Goal: Information Seeking & Learning: Understand process/instructions

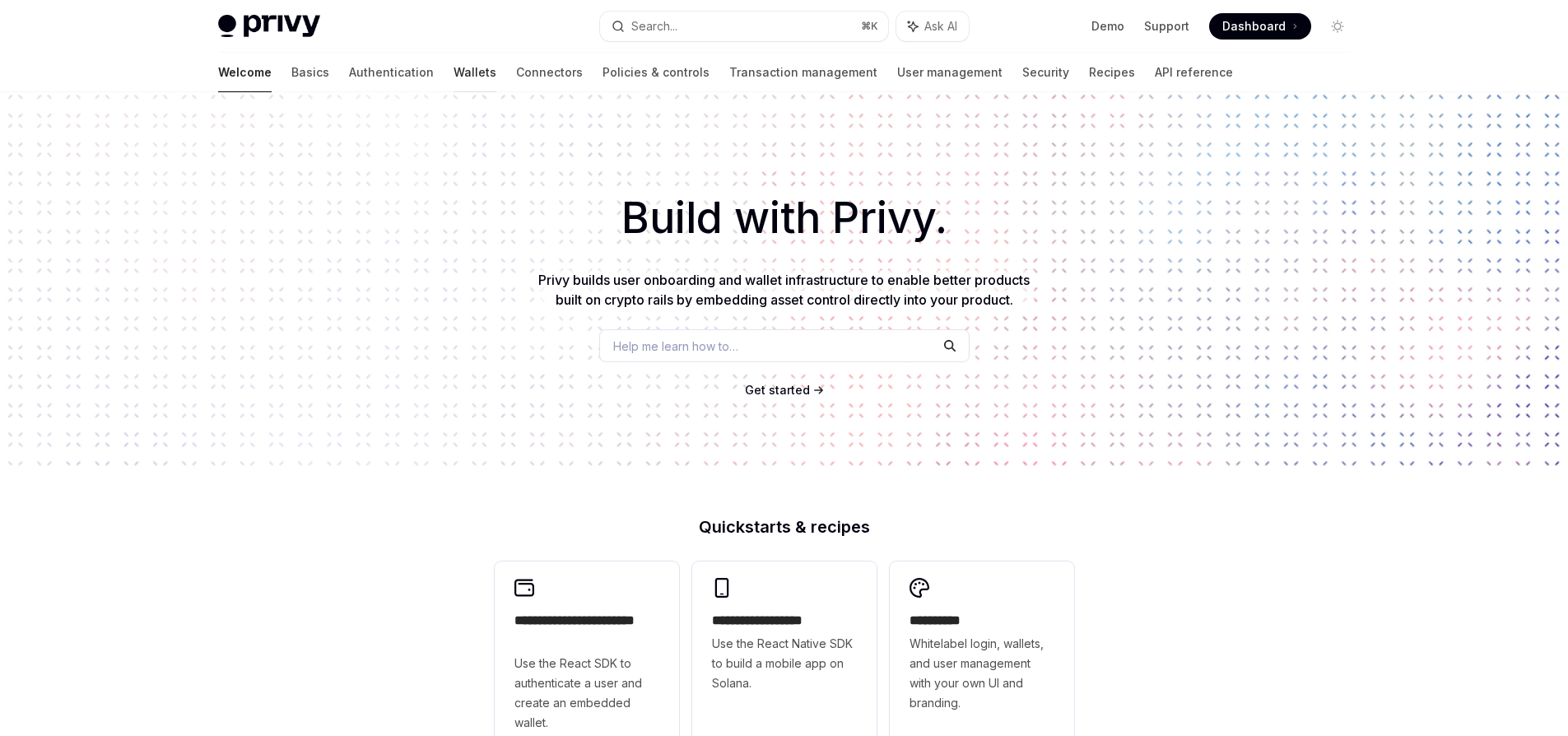
click at [454, 79] on link "Wallets" at bounding box center [475, 73] width 43 height 40
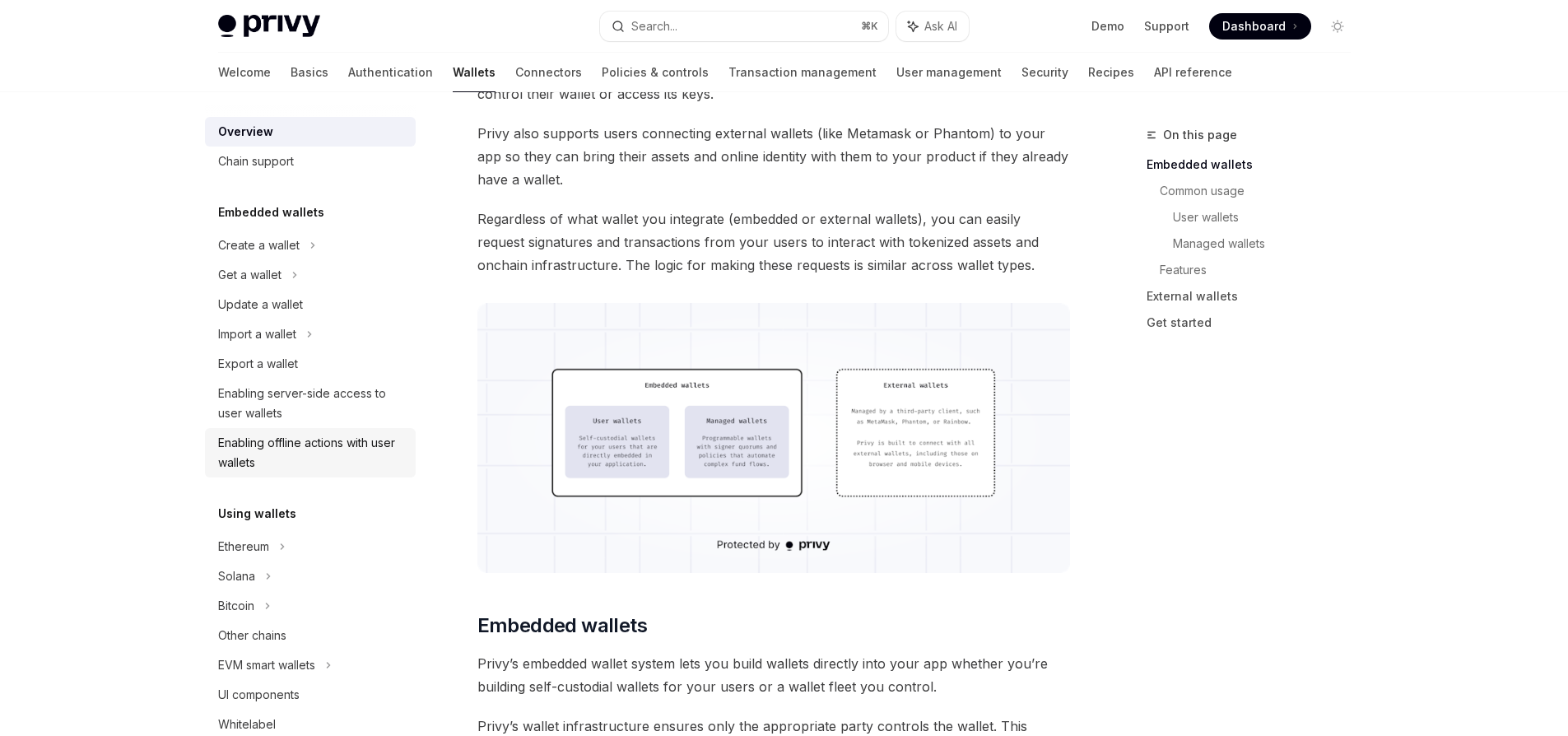
scroll to position [49, 0]
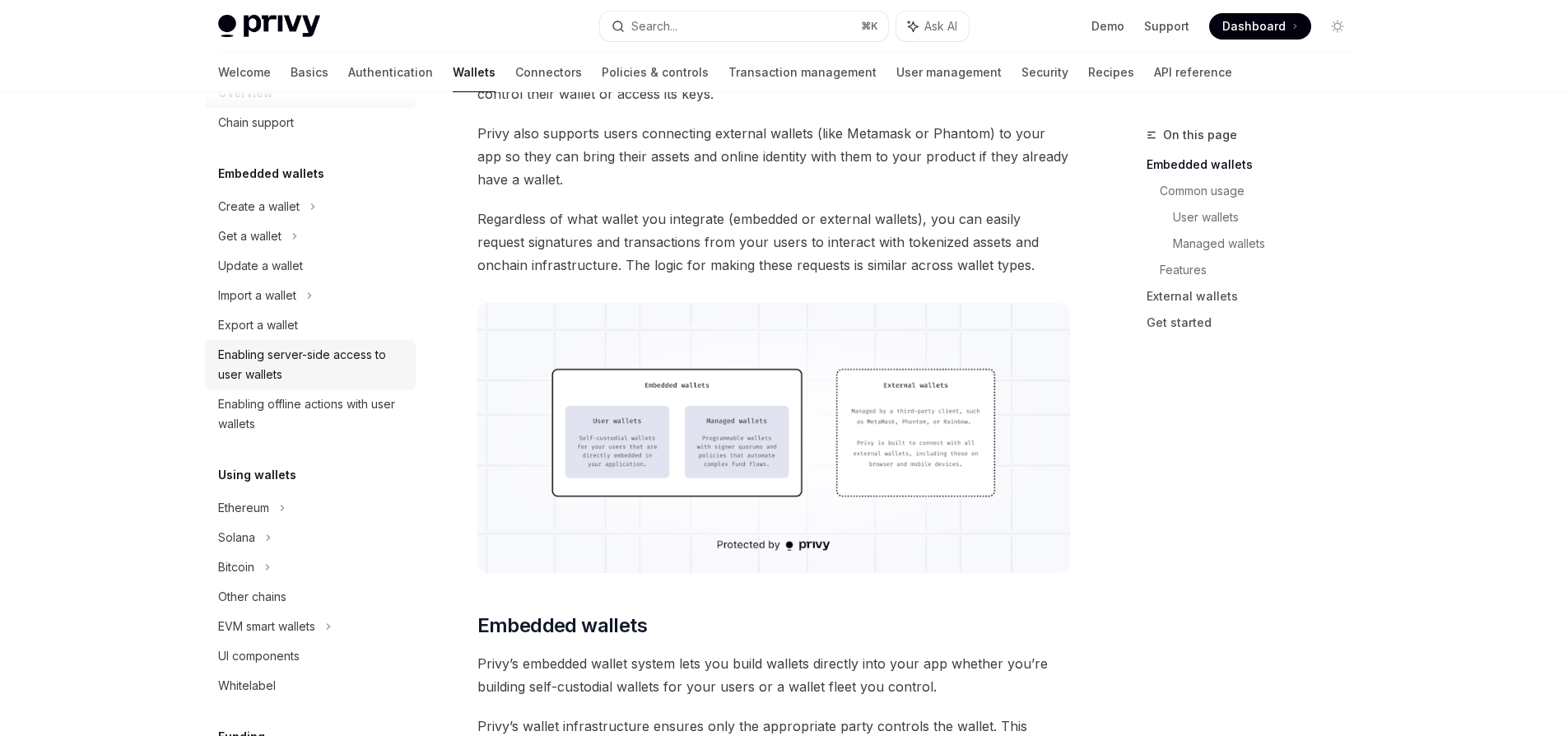
click at [354, 364] on div "Enabling server-side access to user wallets" at bounding box center [311, 365] width 188 height 40
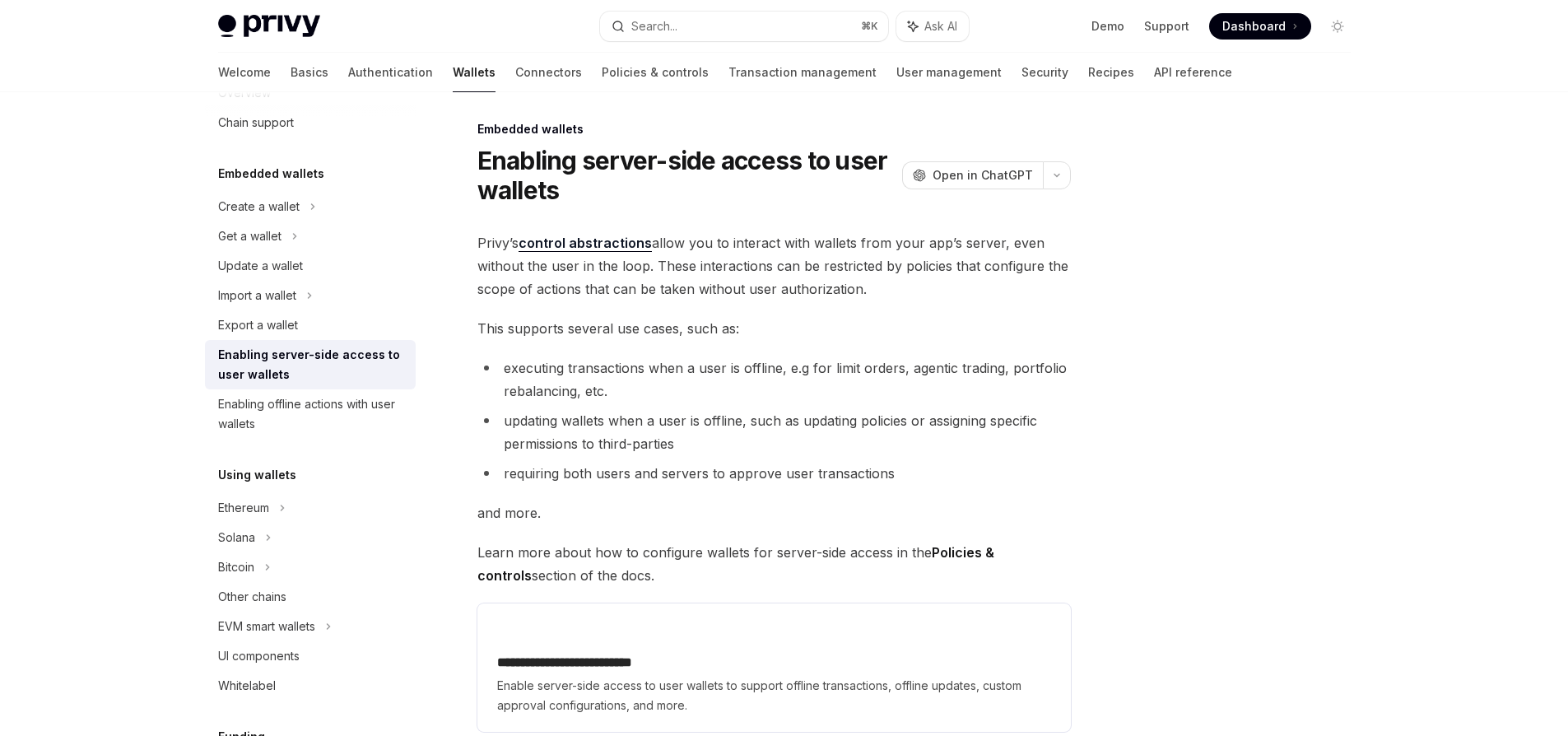
scroll to position [129, 0]
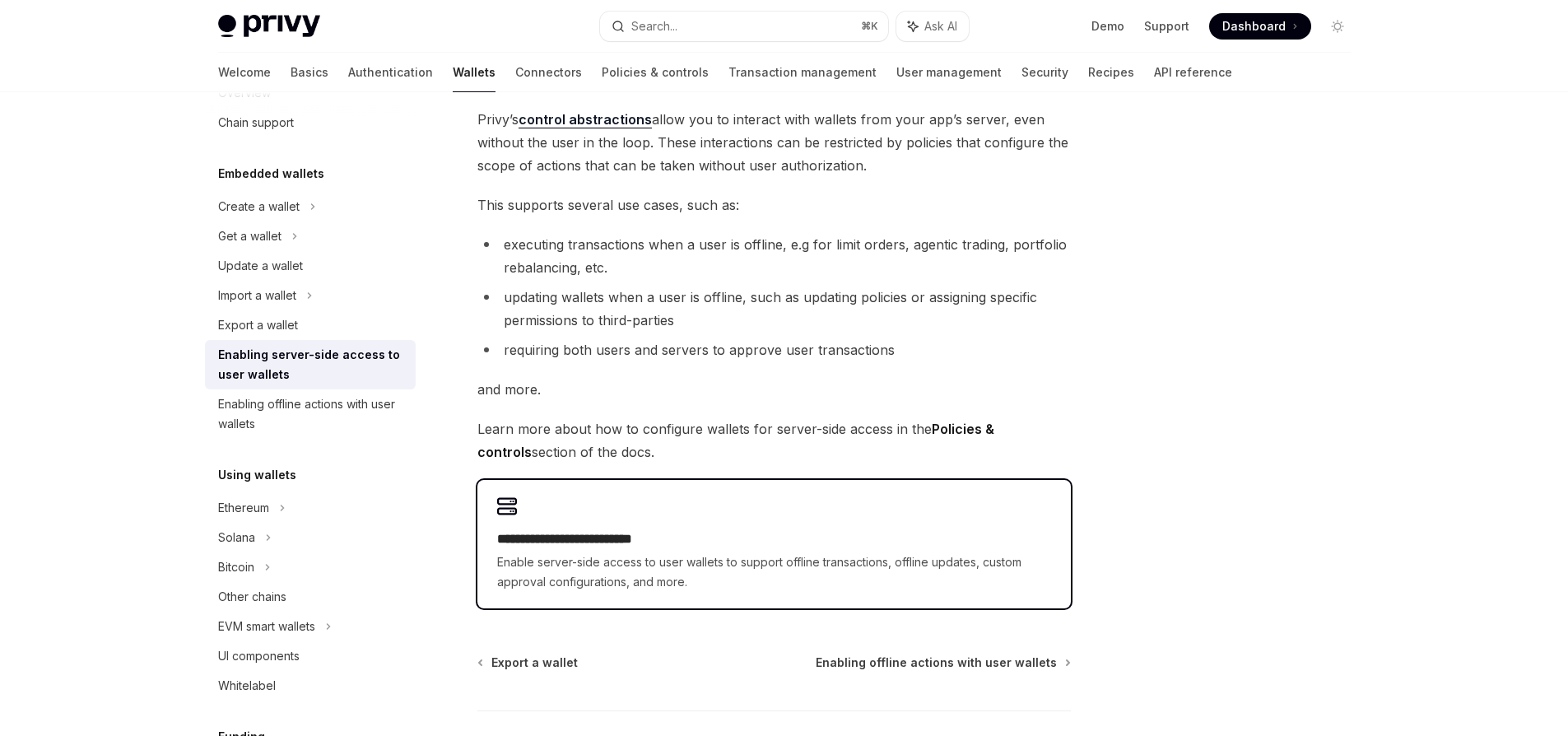
click at [591, 532] on h2 "**********" at bounding box center [774, 539] width 554 height 20
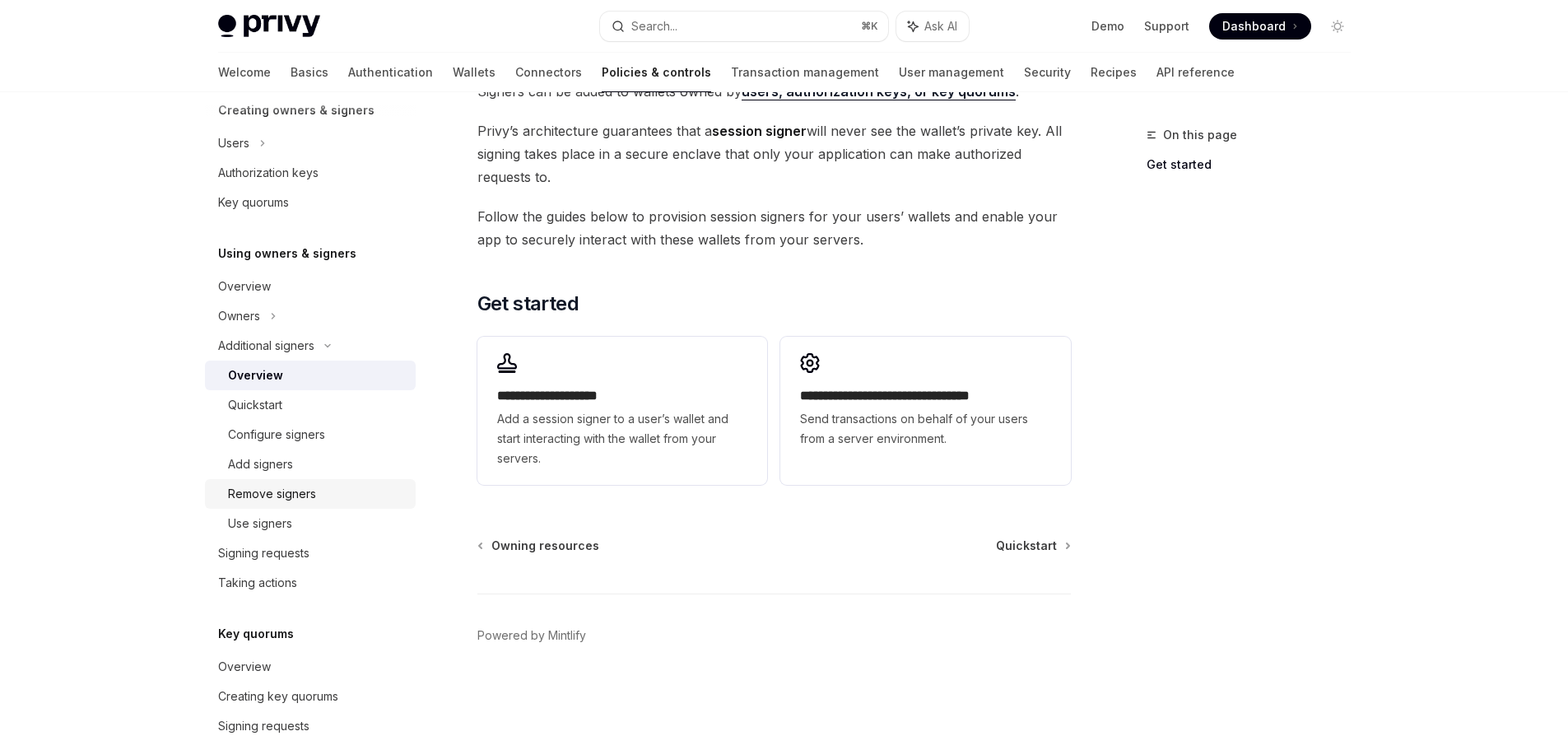
scroll to position [379, 0]
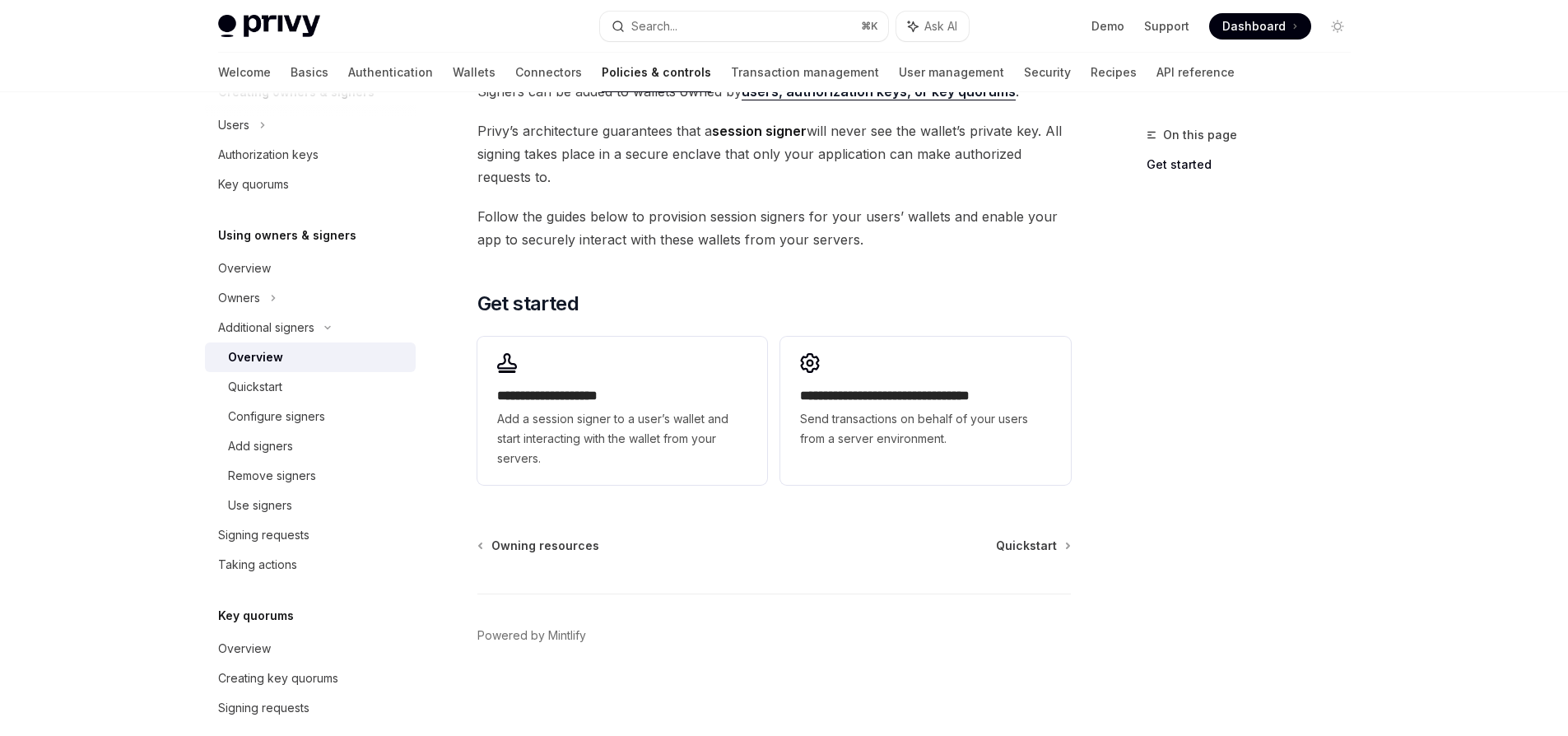
click at [1153, 255] on div "On this page Get started" at bounding box center [1239, 431] width 251 height 611
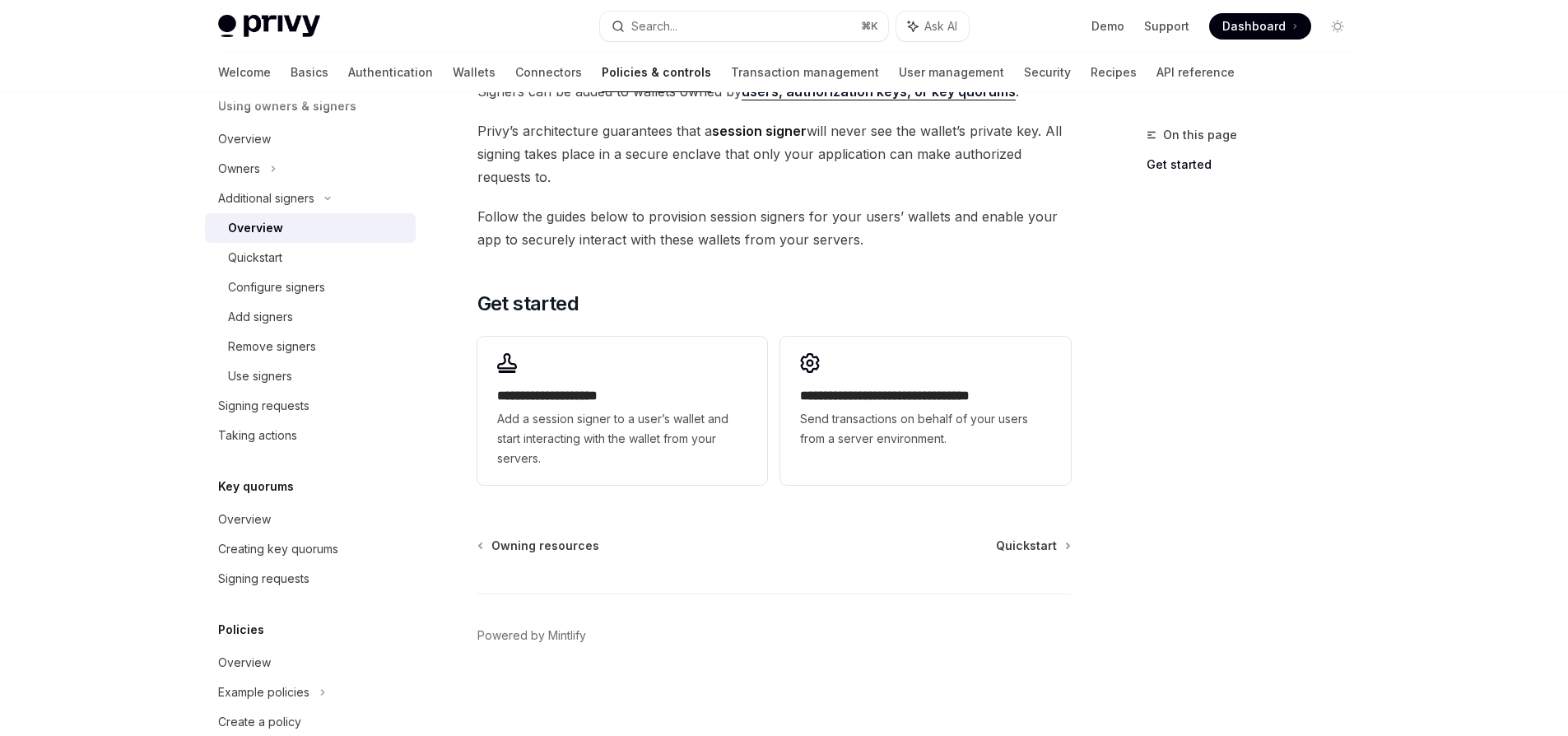
scroll to position [486, 0]
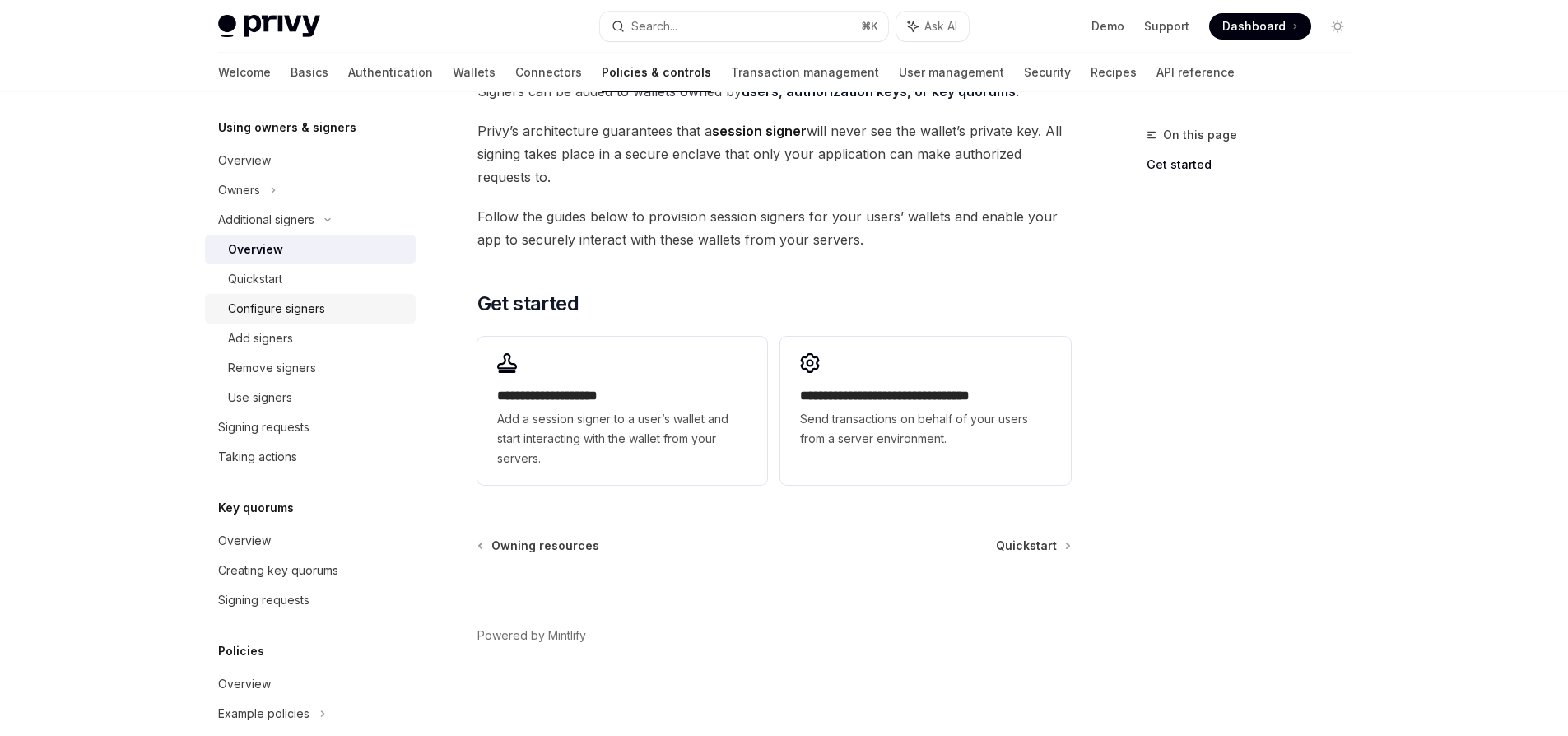
click at [289, 311] on div "Configure signers" at bounding box center [277, 308] width 98 height 20
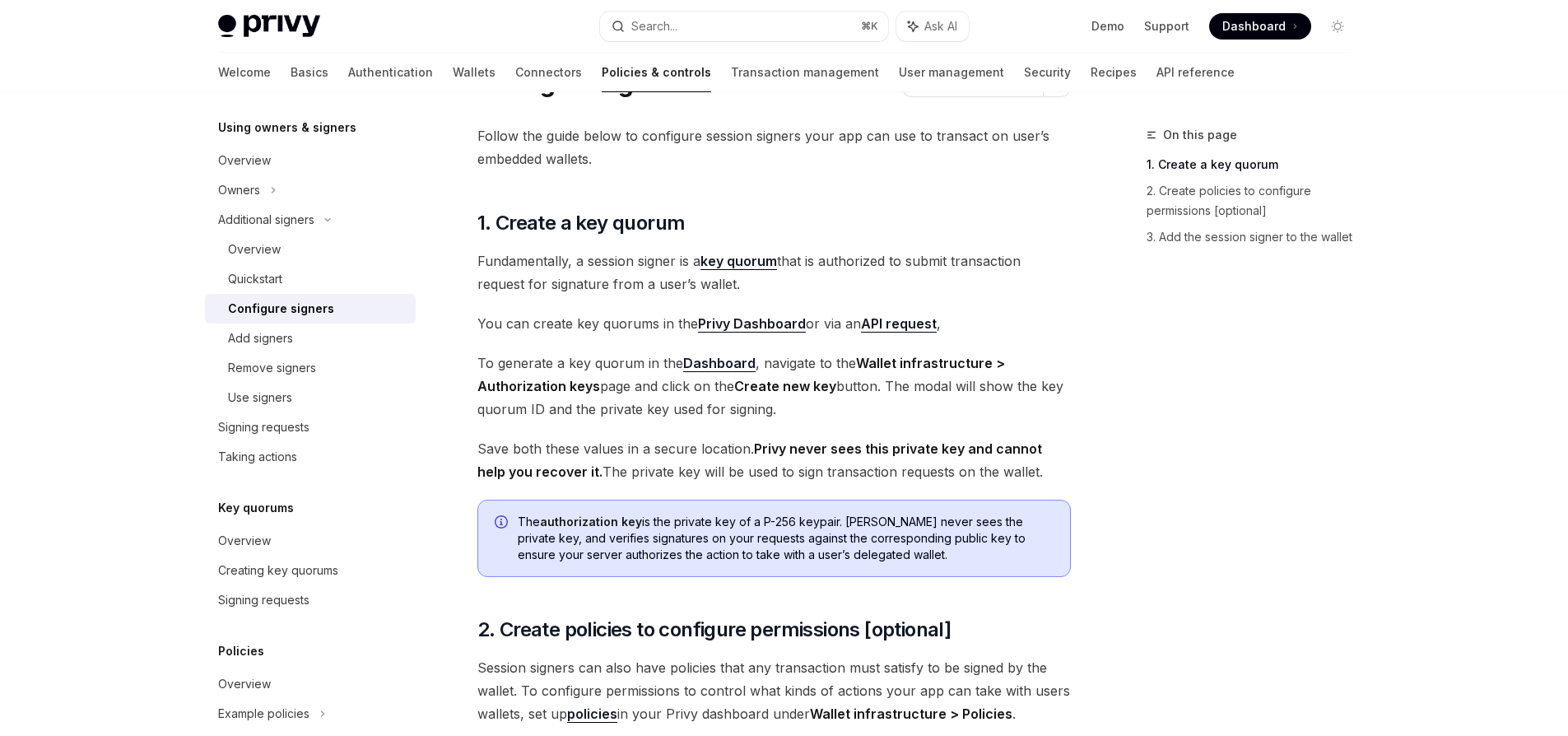
scroll to position [464, 0]
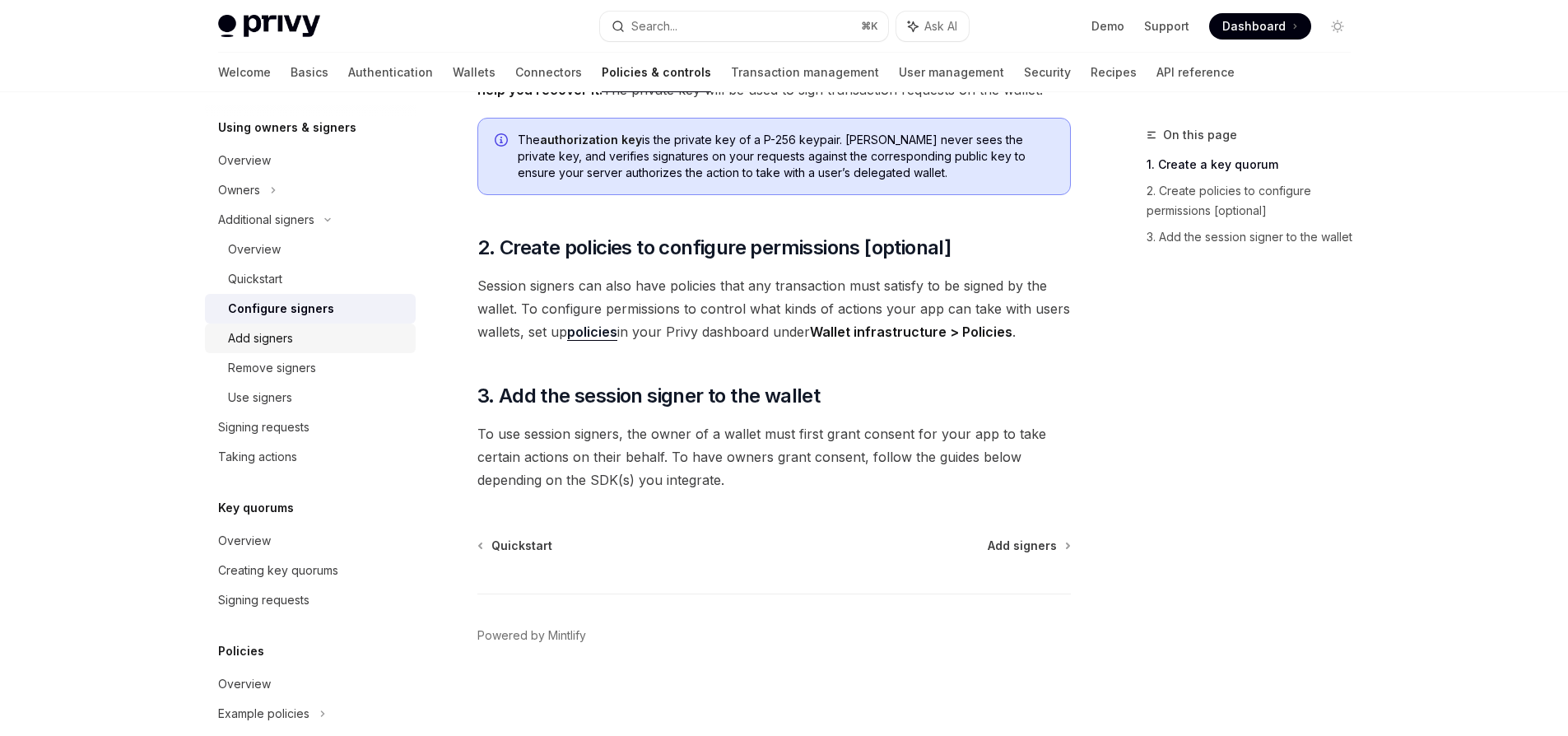
click at [271, 331] on div "Add signers" at bounding box center [260, 338] width 65 height 20
type textarea "*"
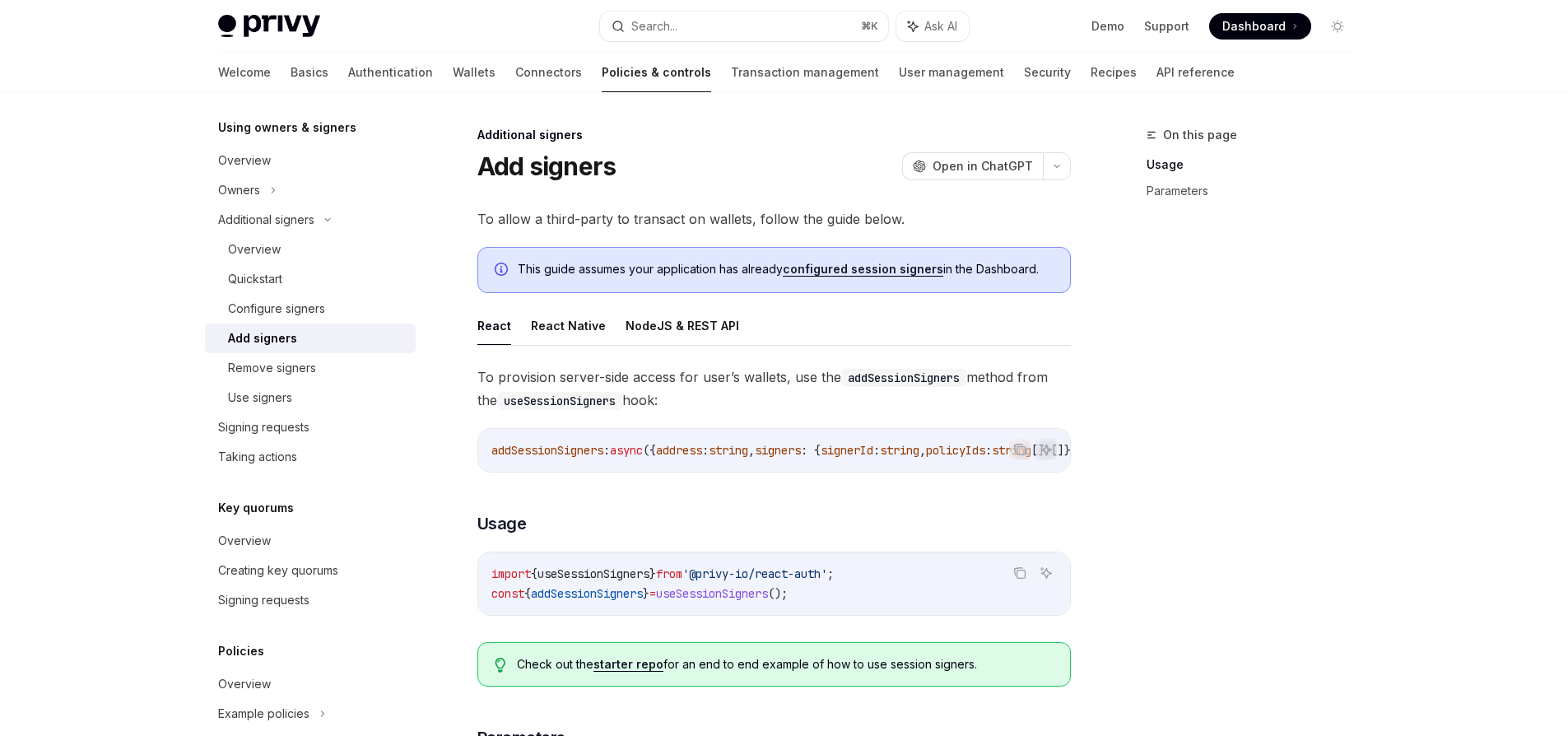
drag, startPoint x: 630, startPoint y: 469, endPoint x: 767, endPoint y: 466, distance: 137.0
click at [767, 466] on div "addSessionSigners : async ({ address : string , signers : { signerId : string ,…" at bounding box center [774, 450] width 592 height 43
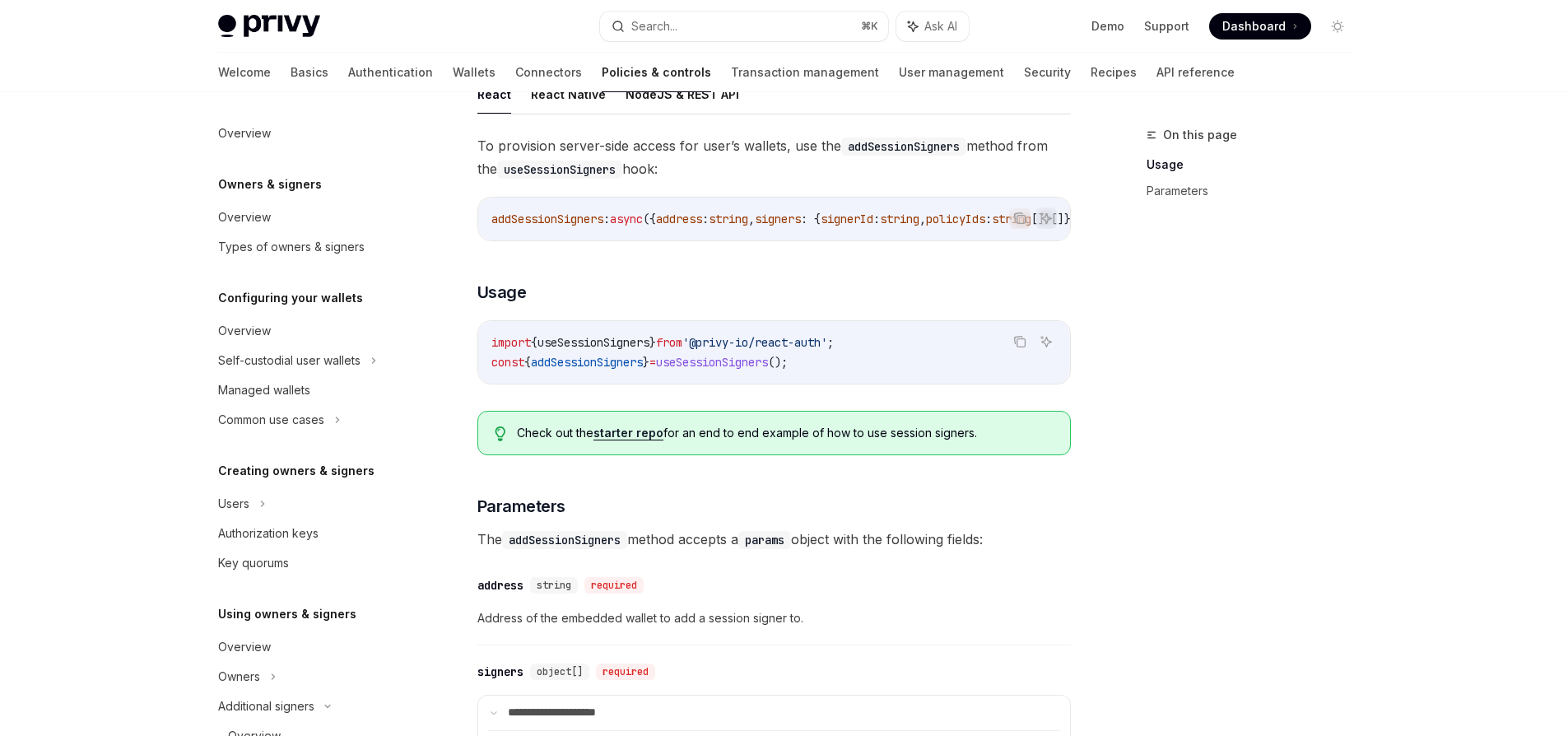
scroll to position [229, 0]
drag, startPoint x: 651, startPoint y: 246, endPoint x: 882, endPoint y: 246, distance: 231.0
click at [882, 243] on div "addSessionSigners : async ({ address : string , signers : { signerId : string ,…" at bounding box center [774, 221] width 592 height 43
drag, startPoint x: 835, startPoint y: 245, endPoint x: 882, endPoint y: 244, distance: 47.0
click at [882, 244] on div "Copy Ask AI addSessionSigners : async ({ address : string , signers : { signerI…" at bounding box center [774, 221] width 593 height 45
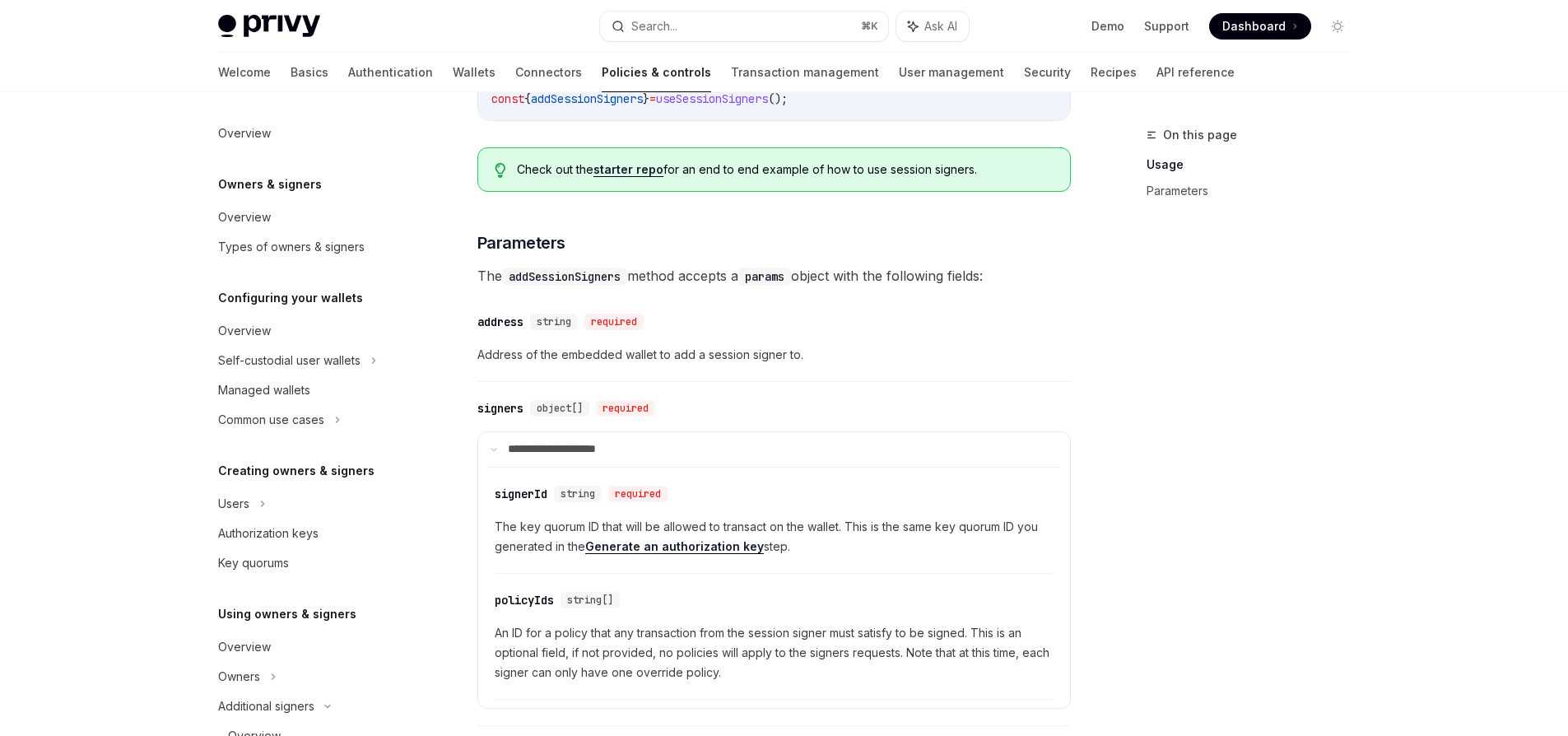
scroll to position [617, 0]
